Goal: Task Accomplishment & Management: Manage account settings

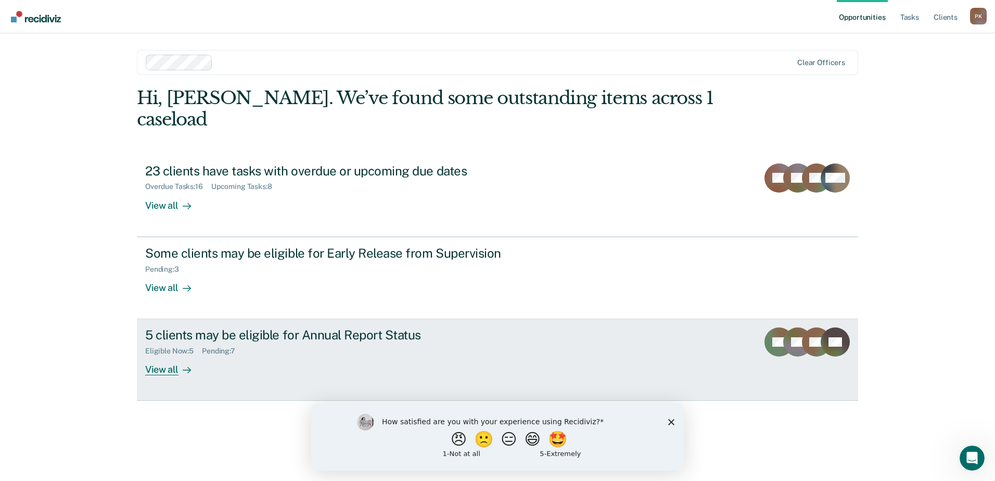
click at [162, 355] on div "View all" at bounding box center [174, 365] width 58 height 20
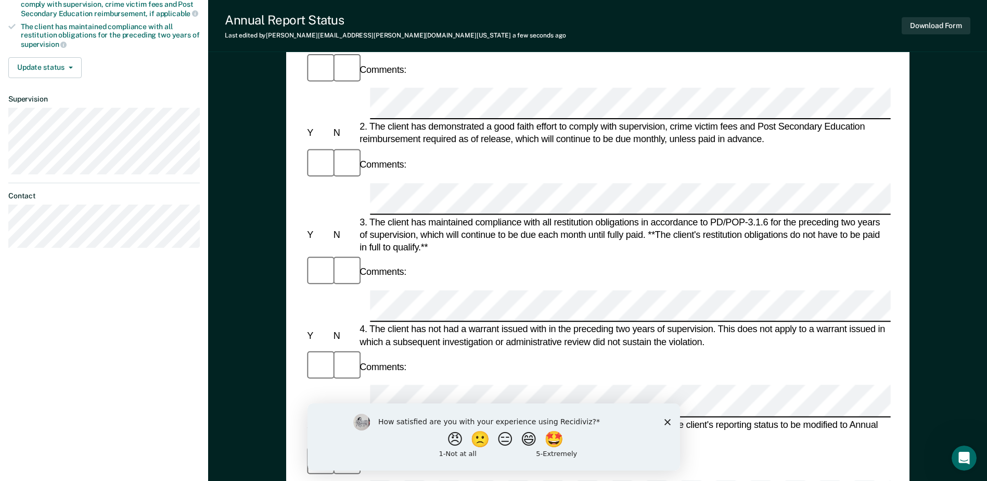
scroll to position [312, 0]
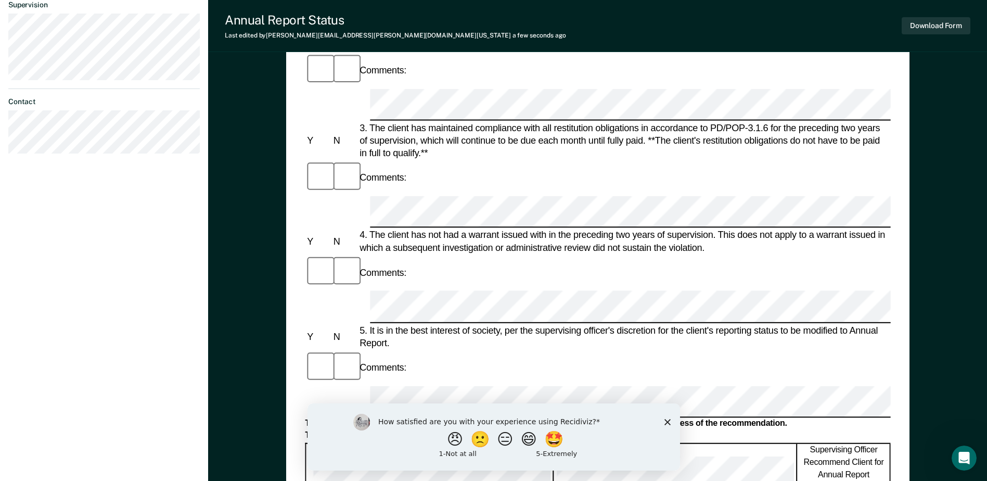
click at [386, 188] on form "Annual Reporting Checklist, Recommendation, and Determination Form Clients who …" at bounding box center [598, 386] width 586 height 1187
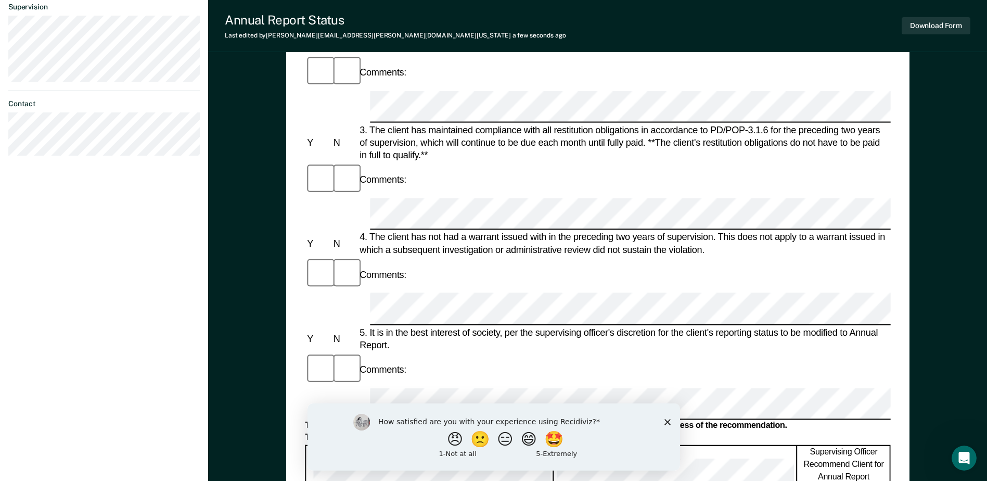
scroll to position [468, 0]
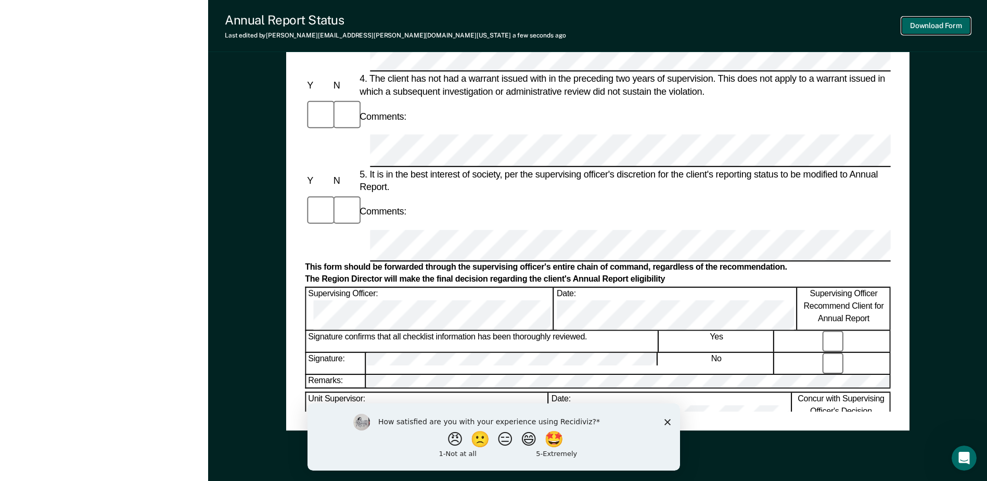
click at [942, 28] on button "Download Form" at bounding box center [936, 25] width 69 height 17
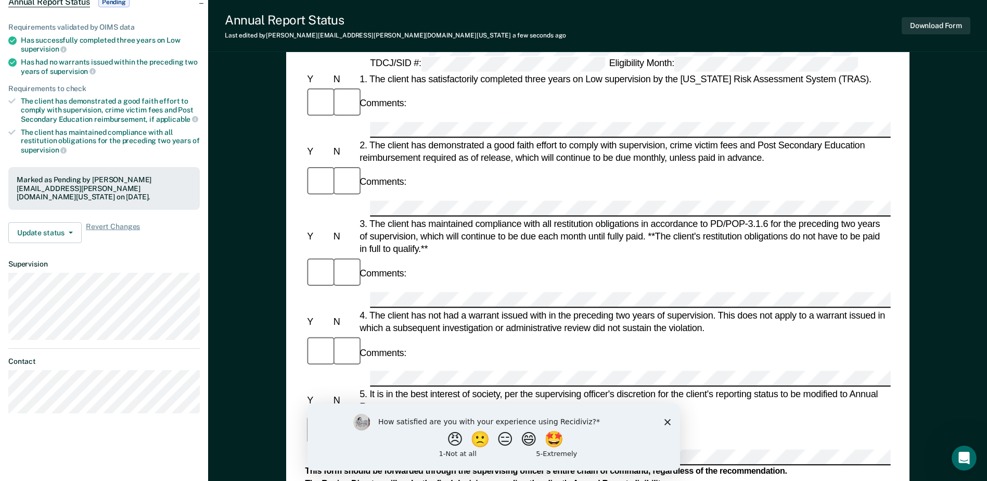
scroll to position [104, 0]
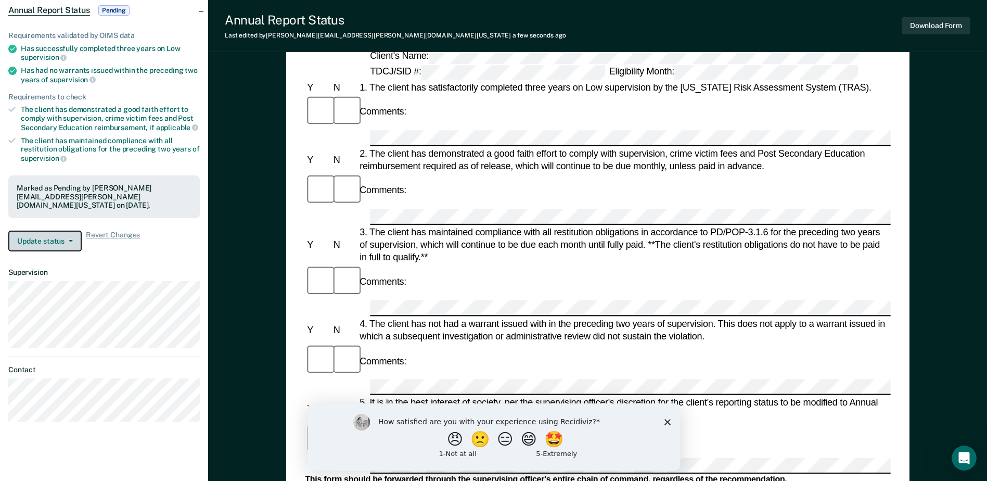
click at [72, 232] on button "Update status" at bounding box center [44, 241] width 73 height 21
click at [71, 240] on icon "button" at bounding box center [71, 241] width 4 height 2
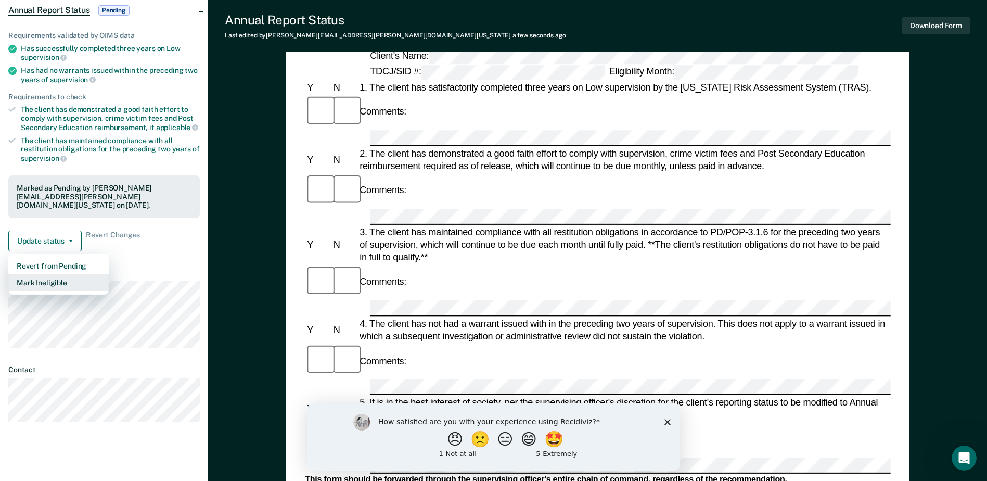
click at [72, 275] on button "Mark Ineligible" at bounding box center [58, 282] width 100 height 17
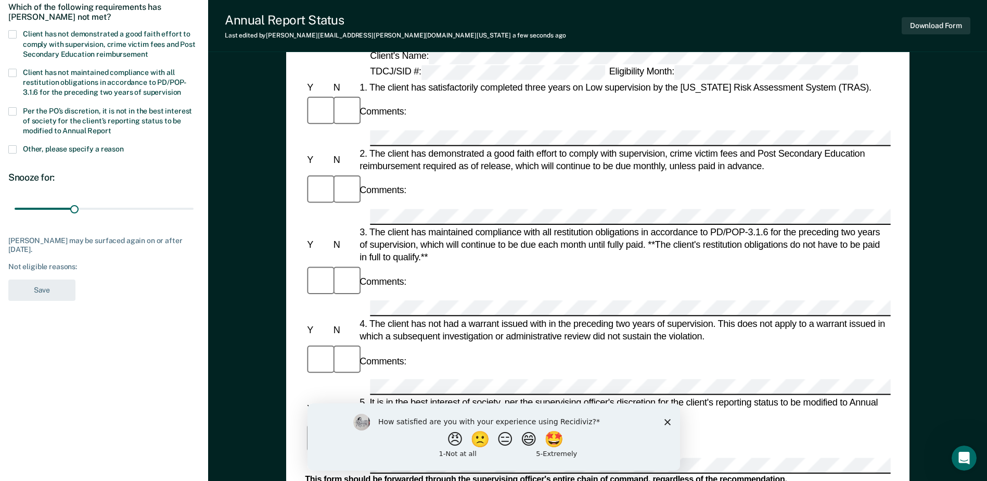
click at [14, 33] on span at bounding box center [12, 34] width 8 height 8
click at [148, 50] on input "Client has not demonstrated a good faith effort to comply with supervision, cri…" at bounding box center [148, 50] width 0 height 0
drag, startPoint x: 14, startPoint y: 111, endPoint x: 29, endPoint y: 124, distance: 19.9
click at [15, 113] on span at bounding box center [12, 111] width 8 height 8
click at [111, 127] on input "Per the PO’s discretion, it is not in the best interest of society for the clie…" at bounding box center [111, 127] width 0 height 0
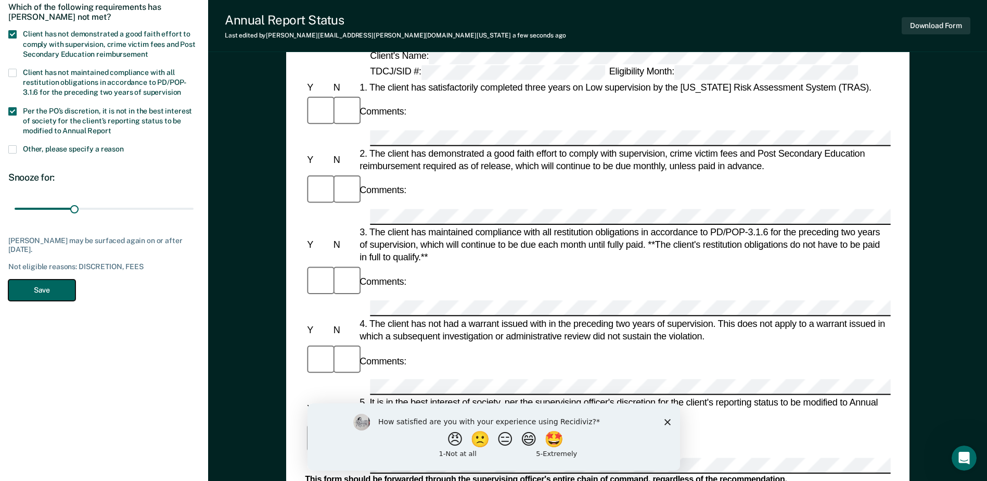
click at [45, 287] on button "Save" at bounding box center [41, 289] width 67 height 21
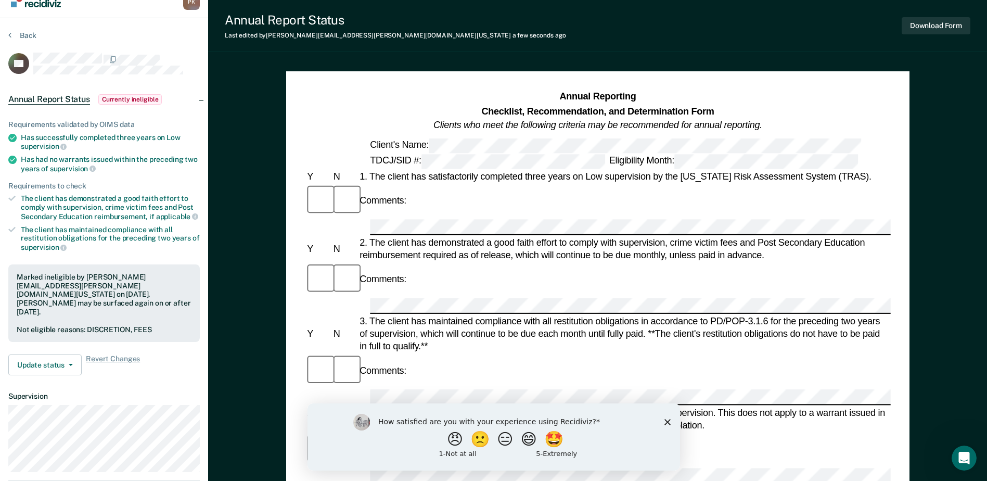
scroll to position [0, 0]
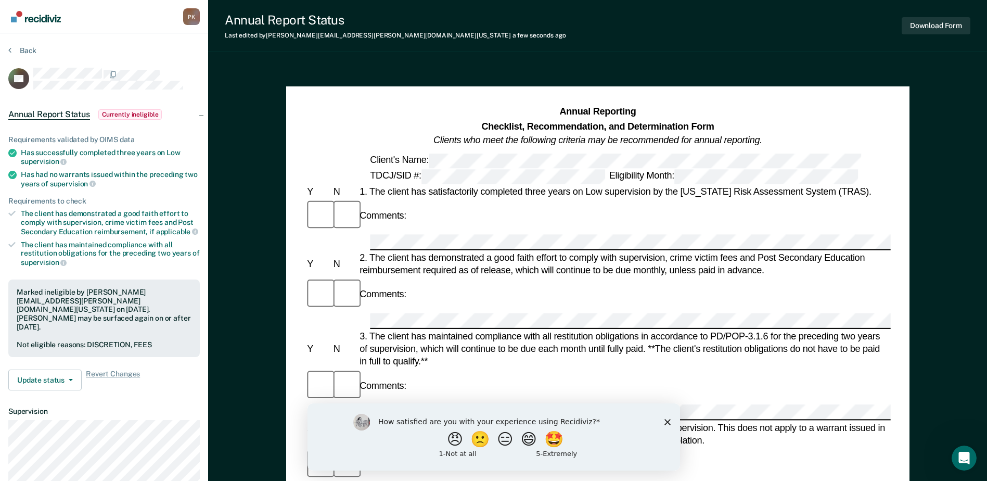
click at [77, 113] on span "Annual Report Status" at bounding box center [49, 114] width 82 height 10
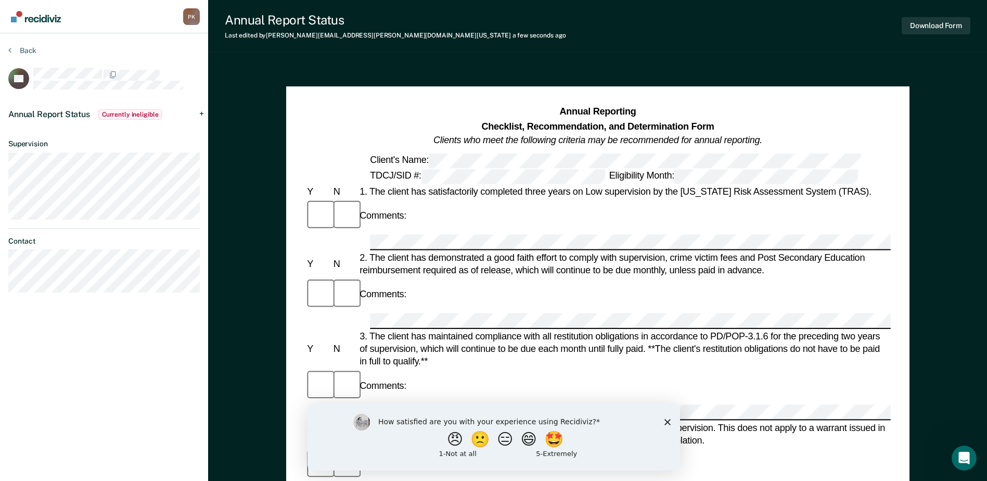
click at [110, 110] on span "Currently ineligible" at bounding box center [130, 114] width 64 height 10
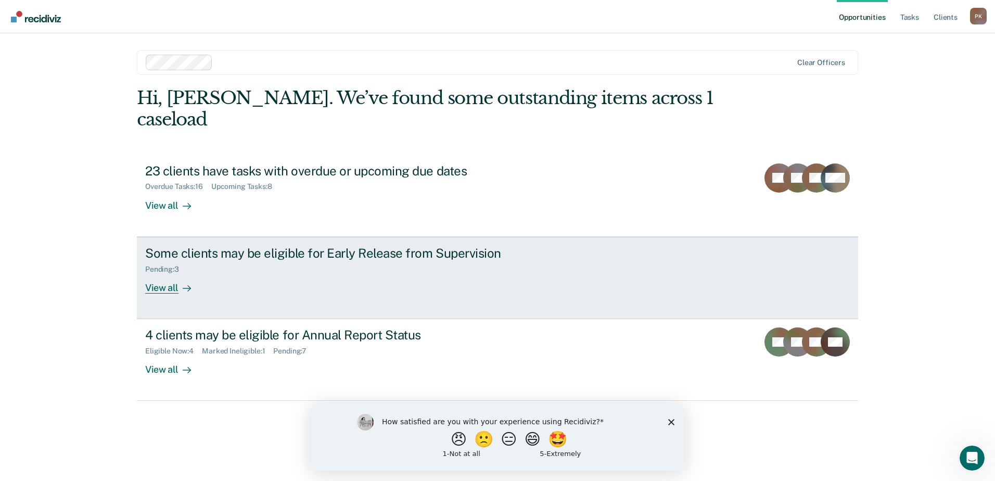
click at [172, 273] on div "View all" at bounding box center [174, 283] width 58 height 20
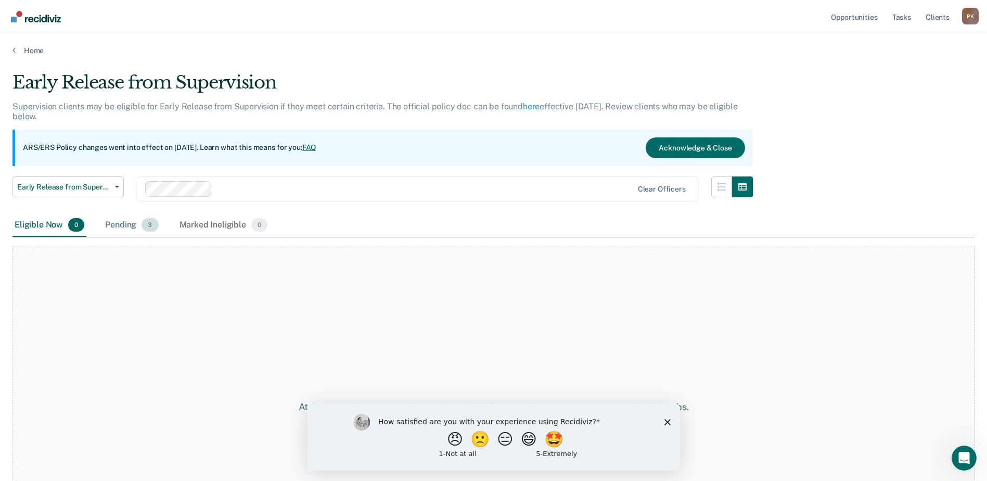
click at [124, 227] on div "Pending 3" at bounding box center [131, 225] width 57 height 23
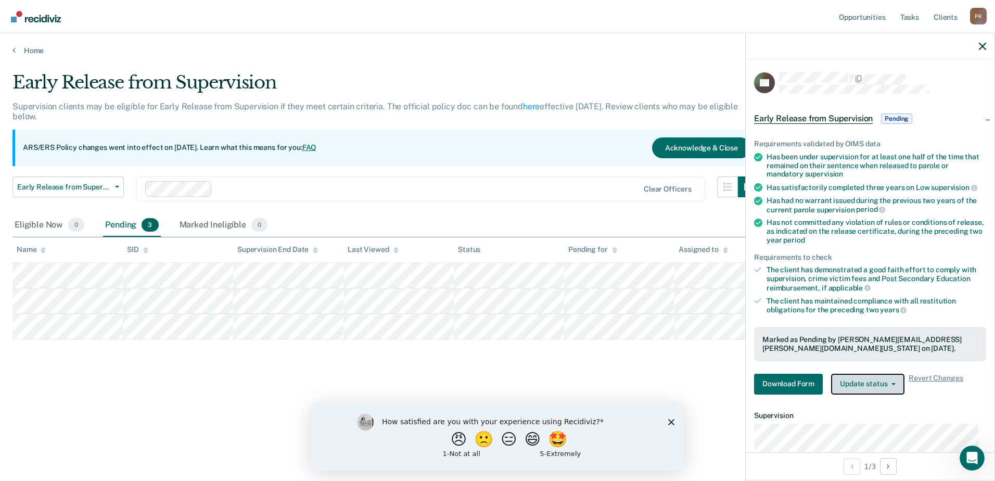
click at [889, 383] on span "button" at bounding box center [891, 384] width 8 height 2
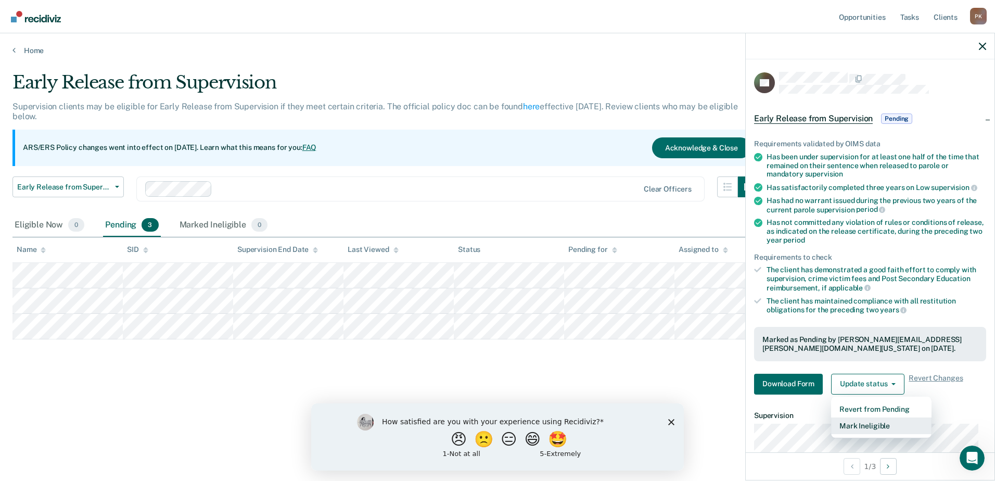
click at [869, 423] on button "Mark Ineligible" at bounding box center [881, 425] width 100 height 17
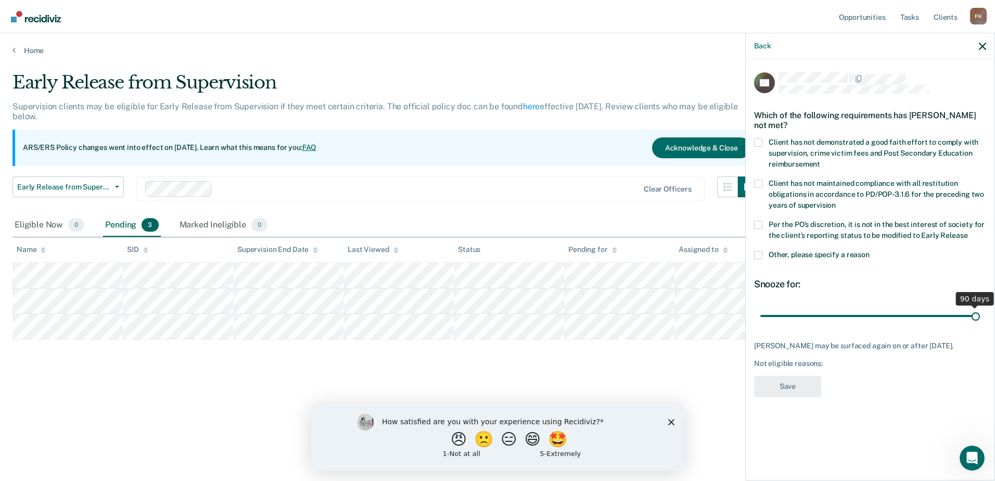
drag, startPoint x: 835, startPoint y: 315, endPoint x: 988, endPoint y: 297, distance: 154.0
type input "90"
click at [980, 307] on input "range" at bounding box center [870, 316] width 220 height 18
click at [760, 256] on span at bounding box center [758, 255] width 8 height 8
click at [870, 251] on input "Other, please specify a reason" at bounding box center [870, 251] width 0 height 0
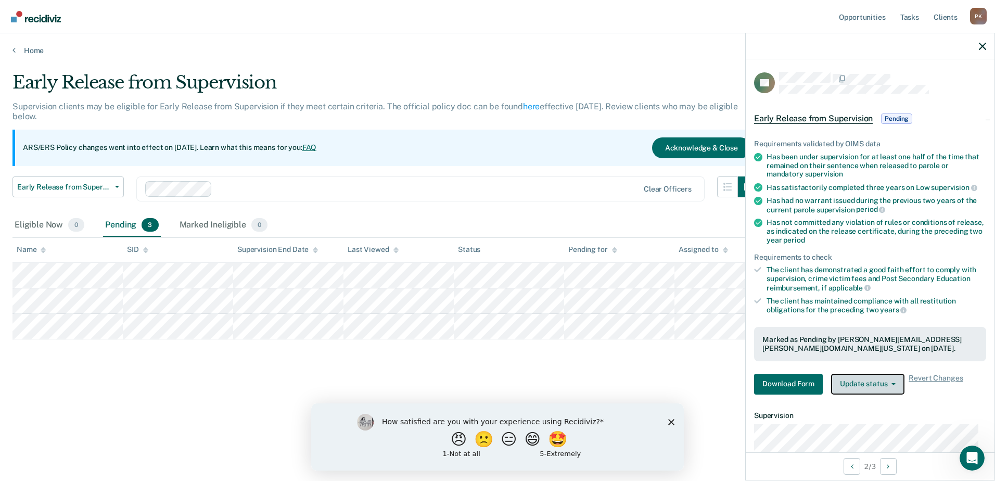
click at [893, 383] on icon "button" at bounding box center [894, 384] width 4 height 2
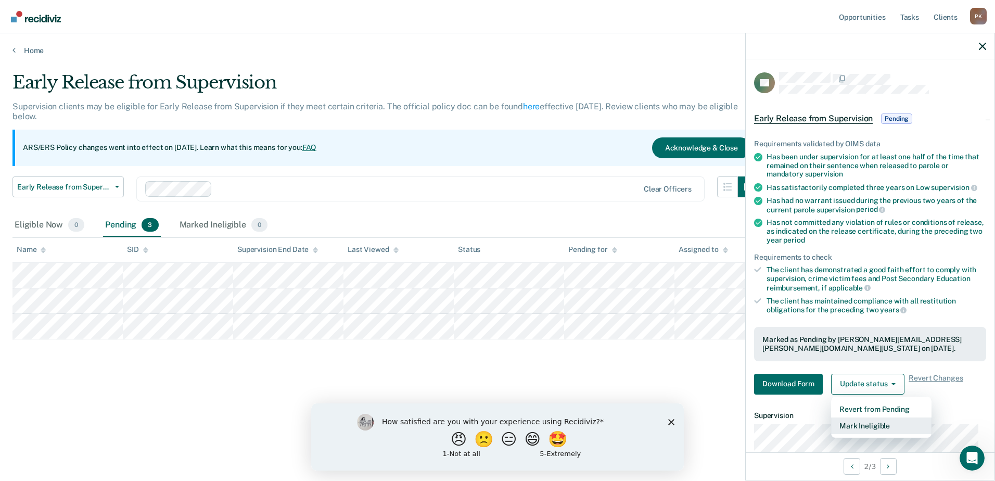
click at [874, 424] on button "Mark Ineligible" at bounding box center [881, 425] width 100 height 17
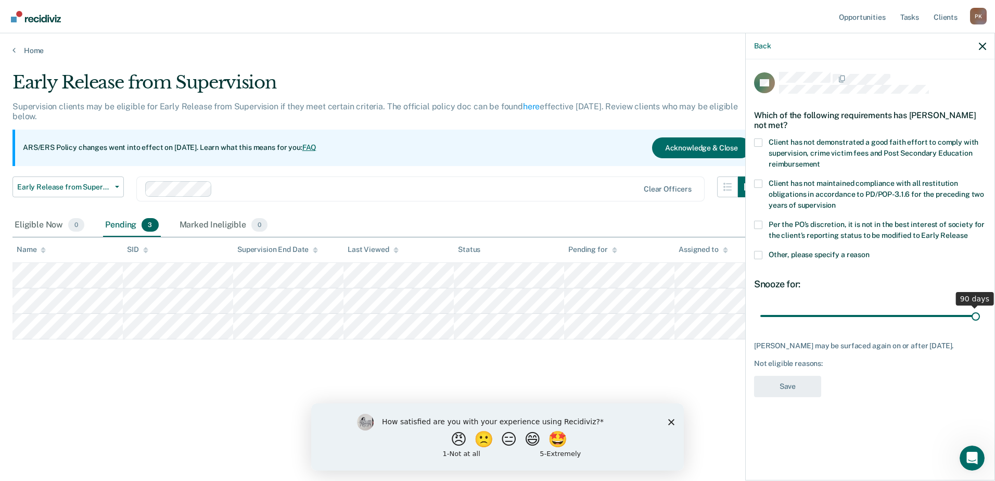
drag, startPoint x: 835, startPoint y: 315, endPoint x: 978, endPoint y: 308, distance: 143.8
type input "90"
click at [978, 308] on input "range" at bounding box center [870, 316] width 220 height 18
click at [762, 255] on label "Other, please specify a reason" at bounding box center [870, 256] width 232 height 11
click at [870, 251] on input "Other, please specify a reason" at bounding box center [870, 251] width 0 height 0
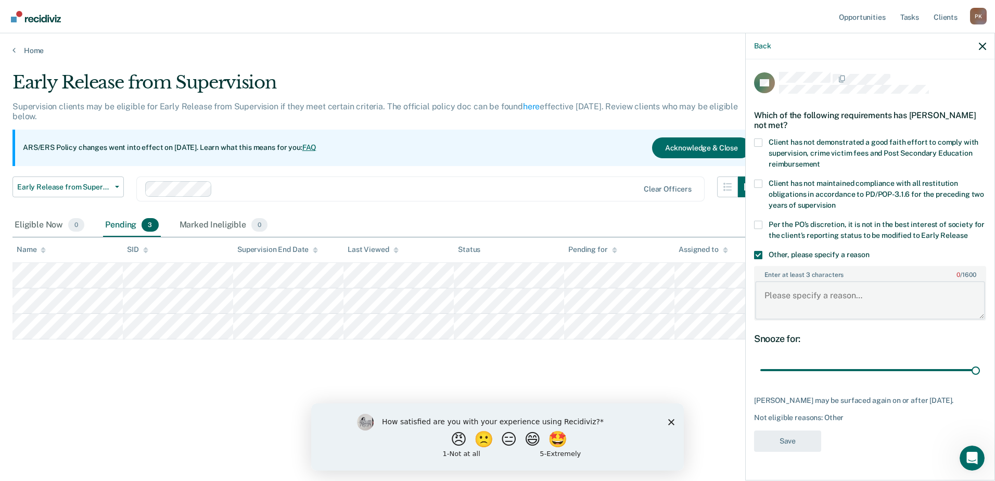
click at [833, 297] on textarea "Enter at least 3 characters 0 / 1600" at bounding box center [870, 300] width 230 height 39
type textarea "Approved for ERS"
click at [778, 439] on button "Save" at bounding box center [787, 440] width 67 height 21
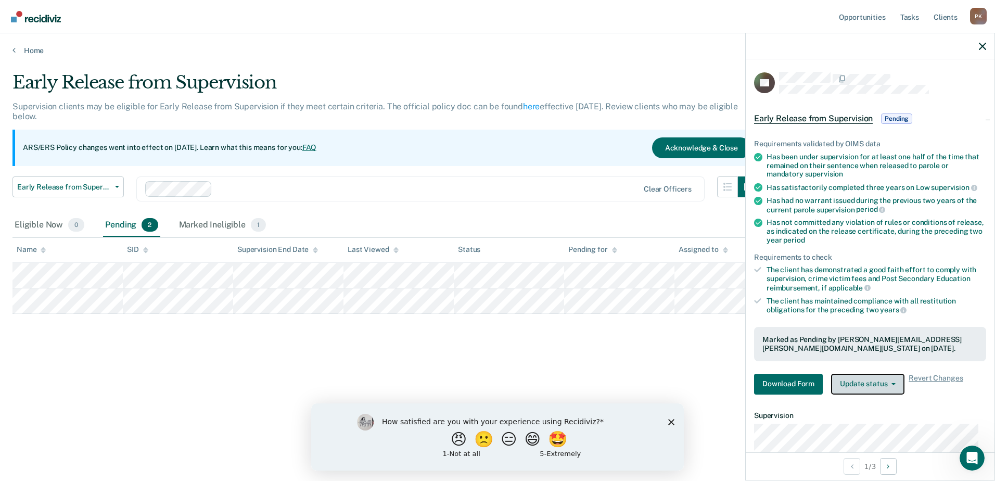
click at [894, 385] on button "Update status" at bounding box center [867, 384] width 73 height 21
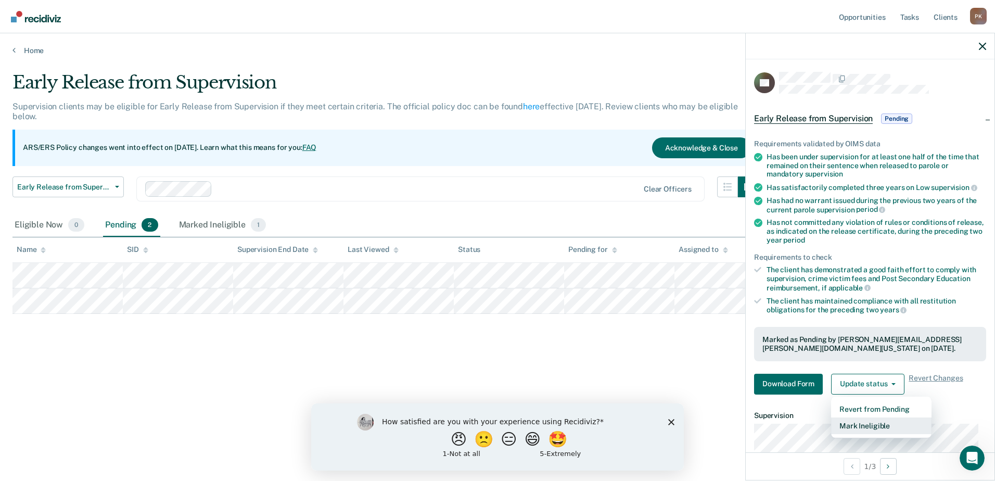
click at [883, 425] on button "Mark Ineligible" at bounding box center [881, 425] width 100 height 17
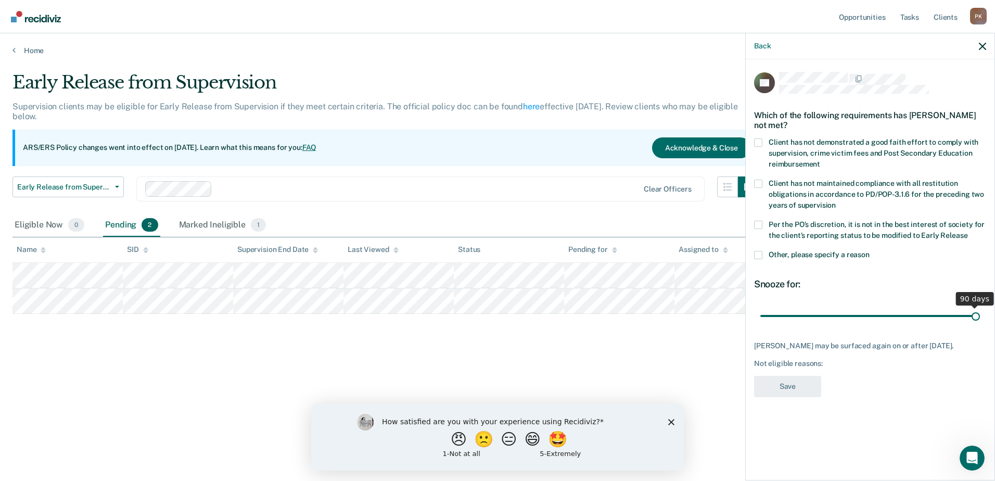
drag, startPoint x: 834, startPoint y: 315, endPoint x: 994, endPoint y: 313, distance: 159.8
type input "90"
click at [980, 313] on input "range" at bounding box center [870, 316] width 220 height 18
click at [761, 146] on span at bounding box center [758, 142] width 8 height 8
click at [820, 160] on input "Client has not demonstrated a good faith effort to comply with supervision, cri…" at bounding box center [820, 160] width 0 height 0
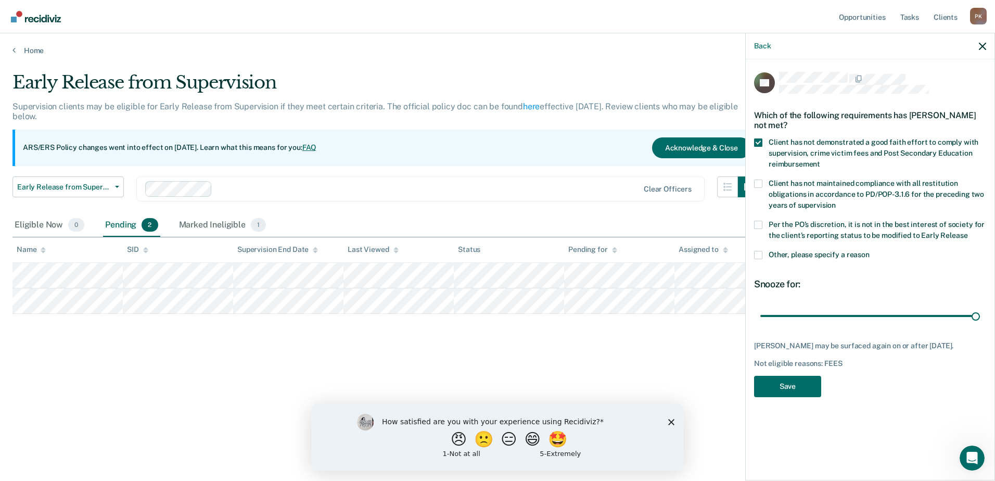
click at [760, 225] on span at bounding box center [758, 225] width 8 height 8
click at [968, 232] on input "Per the PO’s discretion, it is not in the best interest of society for the clie…" at bounding box center [968, 232] width 0 height 0
click at [759, 253] on span at bounding box center [758, 255] width 8 height 8
click at [870, 251] on input "Other, please specify a reason" at bounding box center [870, 251] width 0 height 0
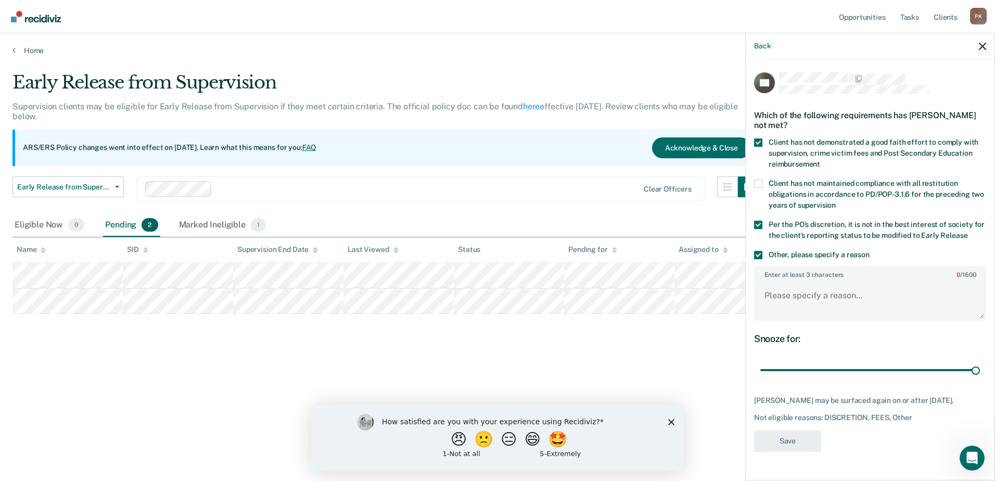
click at [774, 277] on label "Enter at least 3 characters 0 / 1600" at bounding box center [870, 272] width 230 height 11
click at [774, 281] on textarea "Enter at least 3 characters 0 / 1600" at bounding box center [870, 300] width 230 height 39
click at [770, 294] on textarea "disapprove for ERS" at bounding box center [870, 300] width 230 height 39
type textarea "Disapprove for ERS"
click at [795, 449] on button "Save" at bounding box center [787, 440] width 67 height 21
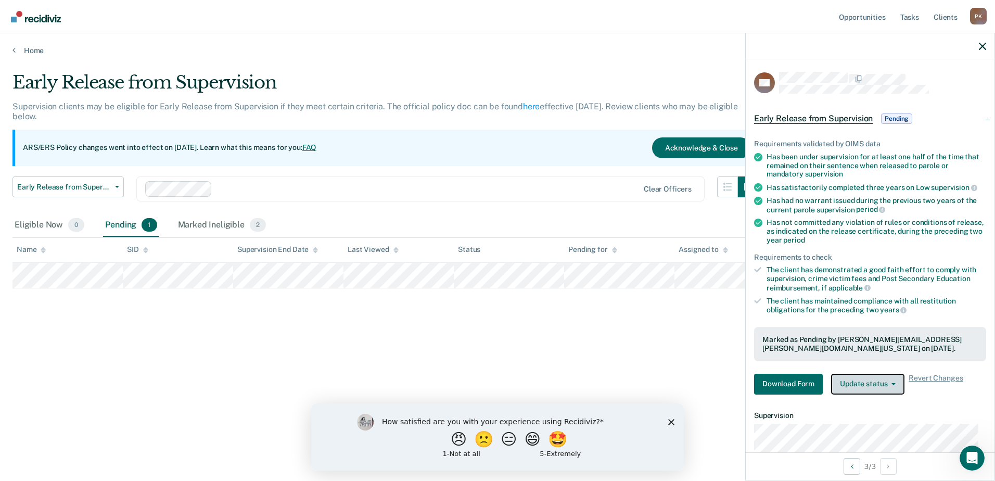
click at [893, 383] on icon "button" at bounding box center [894, 384] width 4 height 2
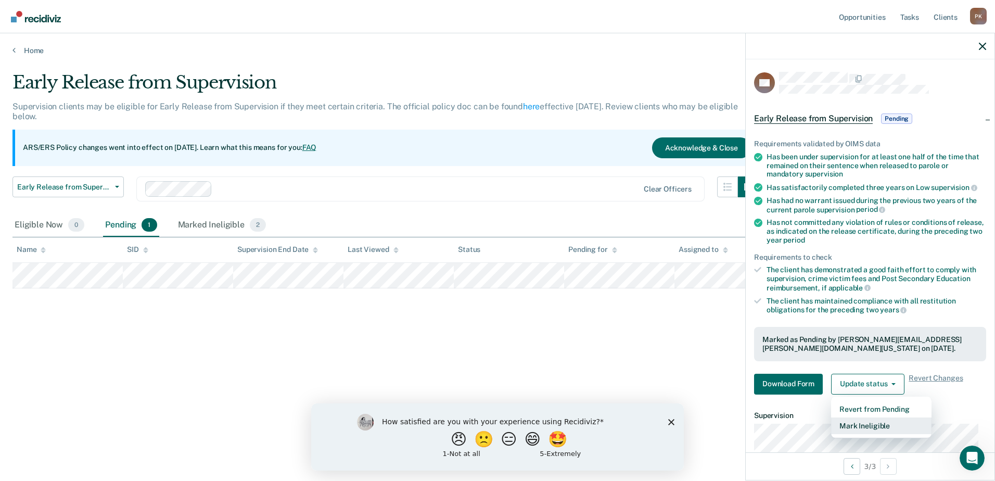
click at [871, 426] on button "Mark Ineligible" at bounding box center [881, 425] width 100 height 17
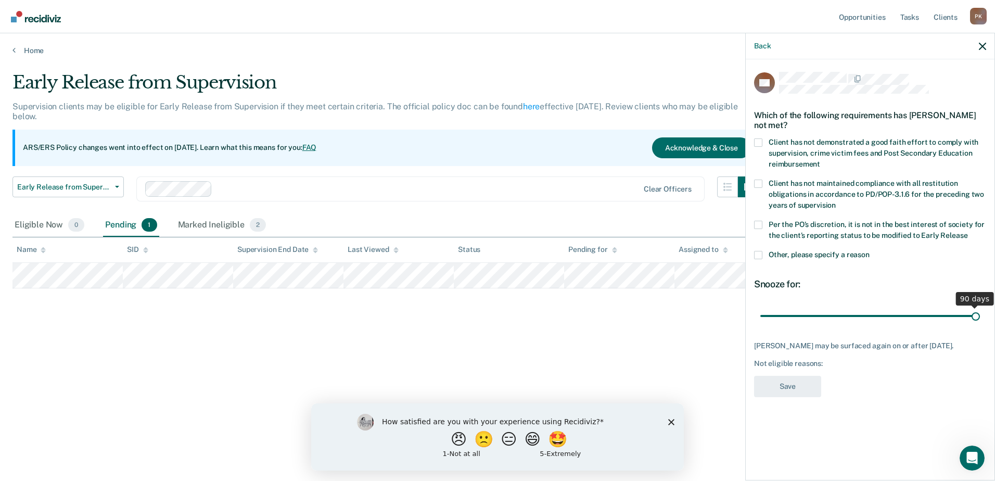
drag, startPoint x: 833, startPoint y: 315, endPoint x: 984, endPoint y: 307, distance: 151.2
type input "90"
click at [980, 307] on input "range" at bounding box center [870, 316] width 220 height 18
click at [760, 141] on span at bounding box center [758, 142] width 8 height 8
click at [820, 160] on input "Client has not demonstrated a good faith effort to comply with supervision, cri…" at bounding box center [820, 160] width 0 height 0
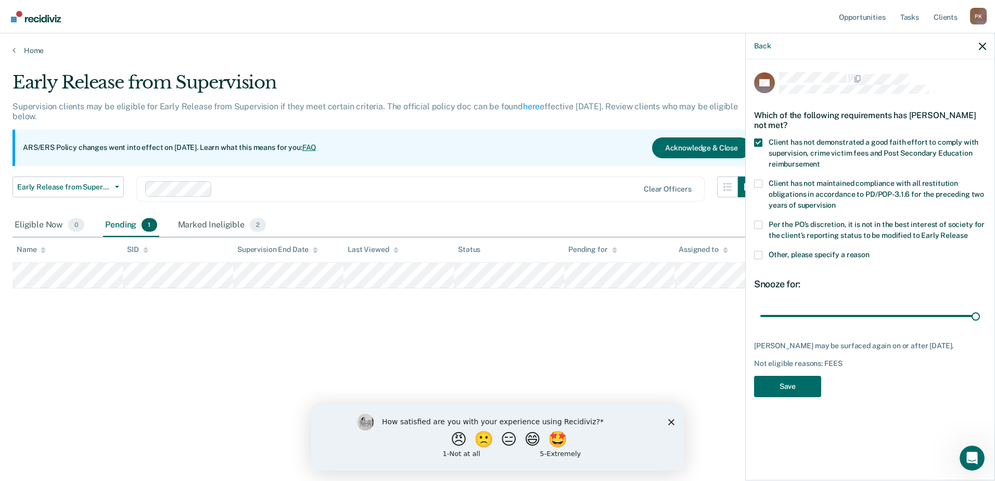
click at [757, 225] on span at bounding box center [758, 225] width 8 height 8
click at [968, 232] on input "Per the PO’s discretion, it is not in the best interest of society for the clie…" at bounding box center [968, 232] width 0 height 0
click at [759, 255] on span at bounding box center [758, 255] width 8 height 8
click at [870, 251] on input "Other, please specify a reason" at bounding box center [870, 251] width 0 height 0
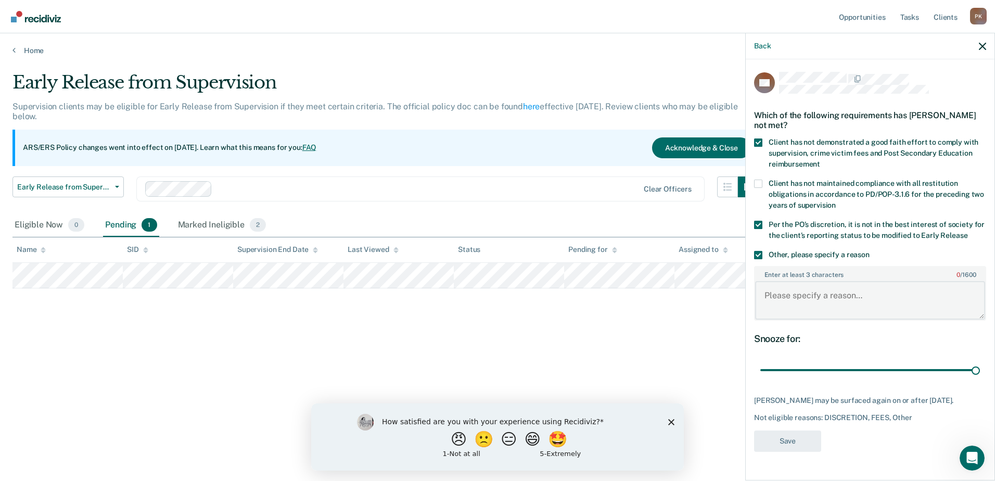
click at [764, 281] on textarea "Enter at least 3 characters 0 / 1600" at bounding box center [870, 300] width 230 height 39
type textarea "Disapprove for ERS"
click at [801, 451] on button "Save" at bounding box center [787, 440] width 67 height 21
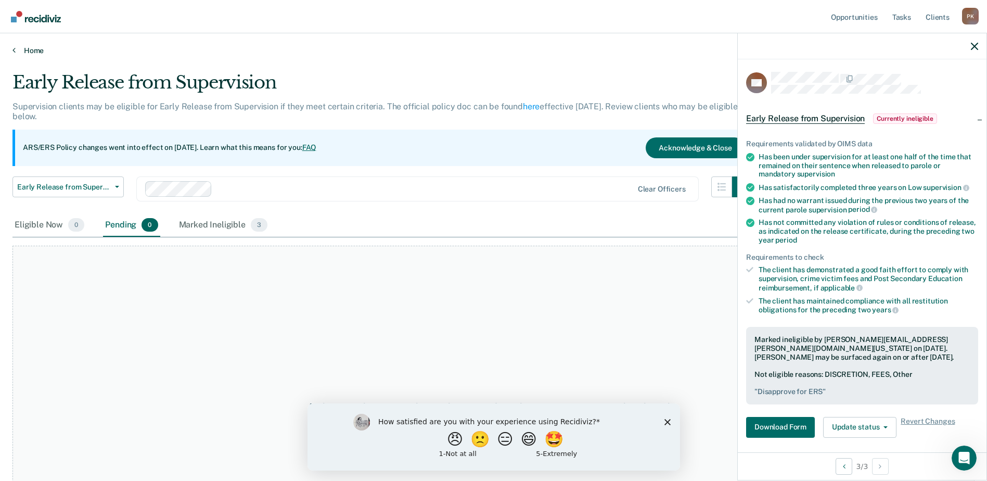
click at [30, 52] on link "Home" at bounding box center [493, 50] width 962 height 9
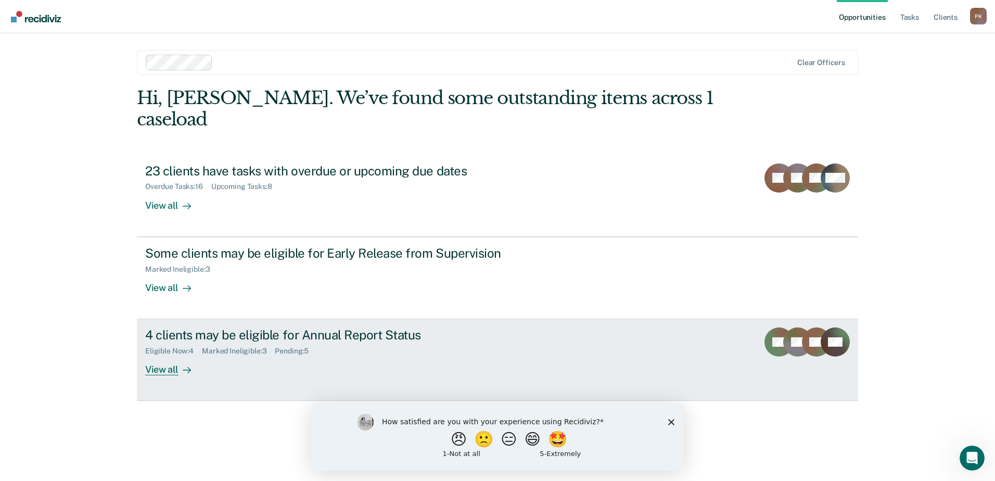
click at [159, 355] on div "View all" at bounding box center [174, 365] width 58 height 20
